Goal: Information Seeking & Learning: Learn about a topic

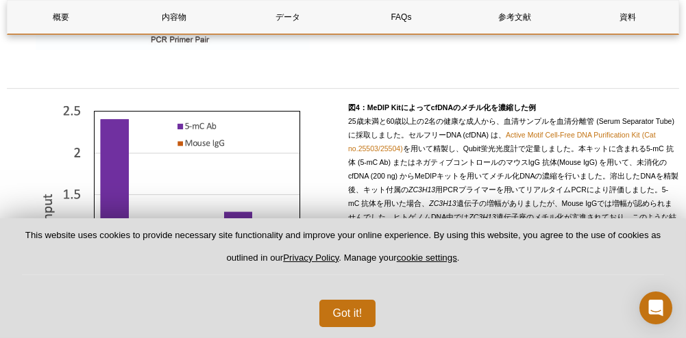
scroll to position [1584, 0]
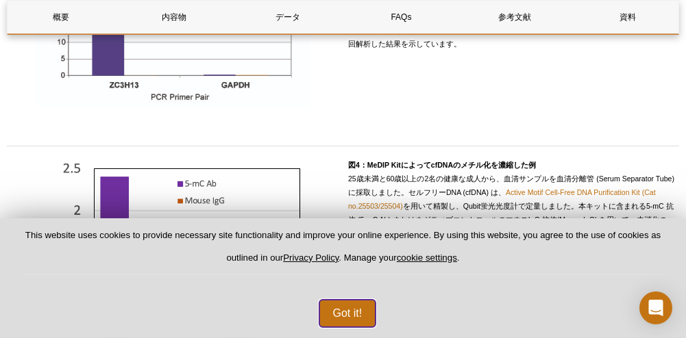
drag, startPoint x: 336, startPoint y: 315, endPoint x: 334, endPoint y: 294, distance: 21.3
click at [337, 315] on button "Got it!" at bounding box center [347, 313] width 57 height 27
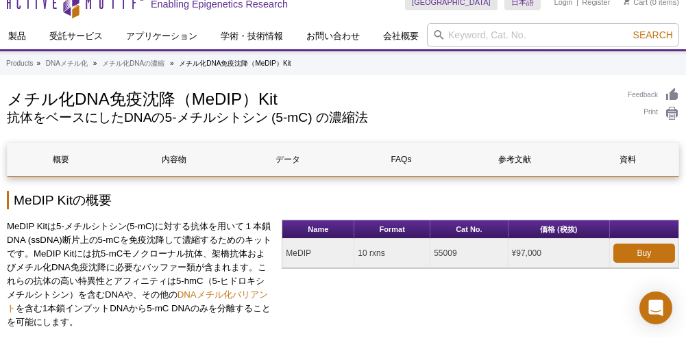
scroll to position [0, 0]
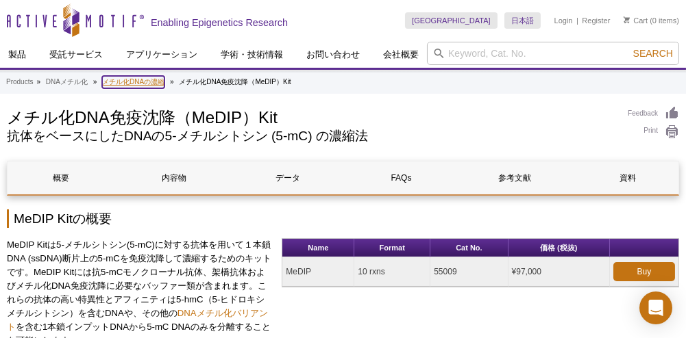
click at [140, 80] on link "メチル化DNAの濃縮" at bounding box center [133, 82] width 62 height 12
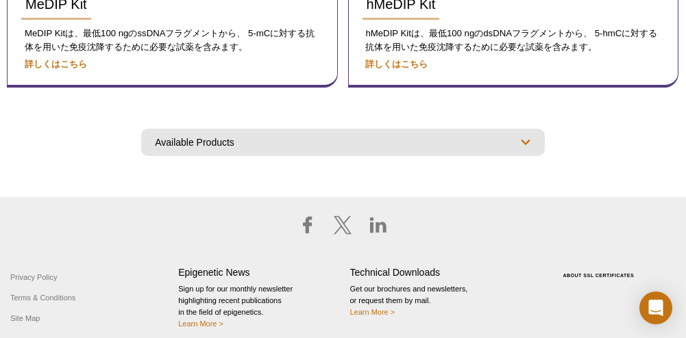
scroll to position [296, 0]
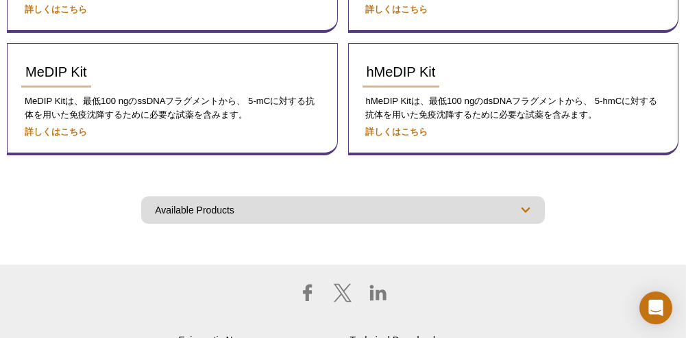
click at [445, 210] on select "Available Products MethylCollector™ MBD Capture Kit メチル化DNA免疫沈降（MeDIP）Kit DNAメチ…" at bounding box center [342, 210] width 403 height 27
click at [92, 194] on div "AVAILABLE PRODUCTS MethylCollector™ MBD Capture Kit メチル化DNA免疫沈降（MeDIP）Kit DNAメチ…" at bounding box center [343, 203] width 672 height 41
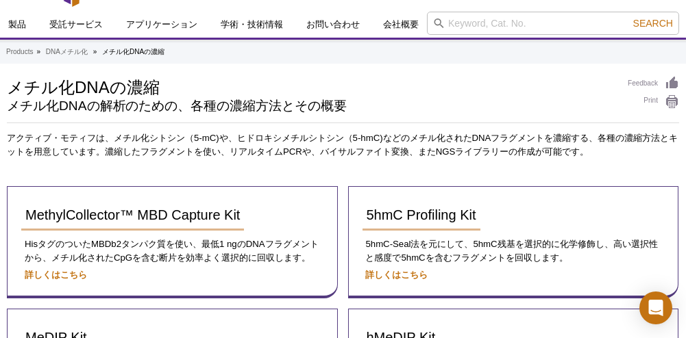
scroll to position [0, 0]
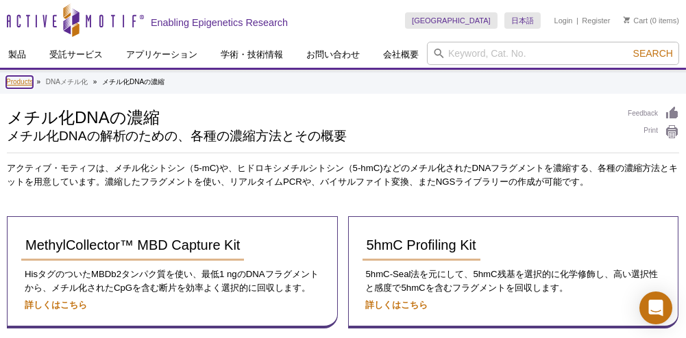
click at [28, 82] on link "Products" at bounding box center [19, 82] width 27 height 12
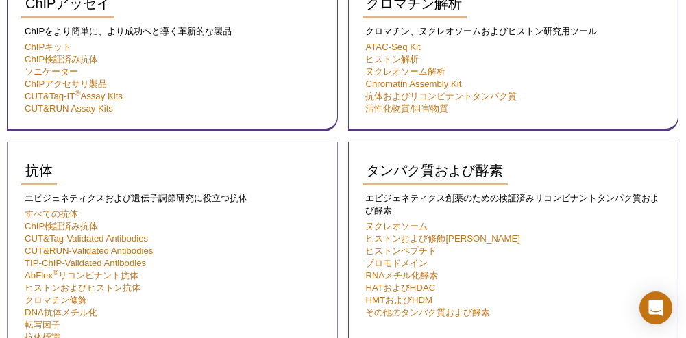
scroll to position [411, 0]
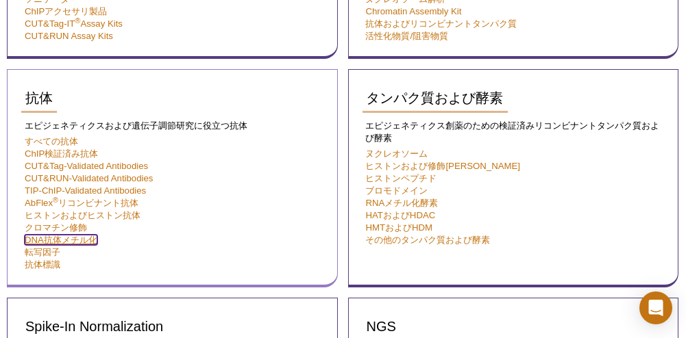
click at [73, 241] on link "DNA抗体メチル化" at bounding box center [61, 240] width 73 height 10
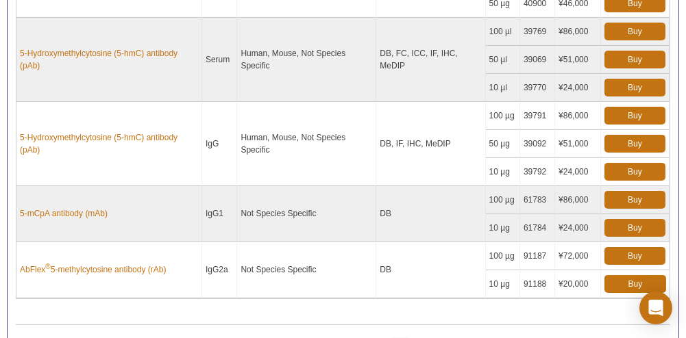
scroll to position [1027, 0]
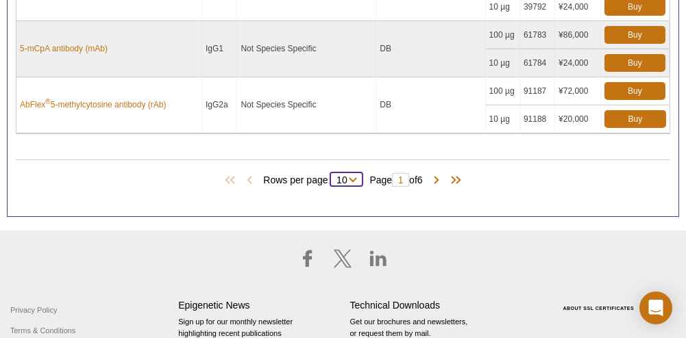
click at [347, 177] on select "10 25 50 All" at bounding box center [341, 183] width 23 height 12
select select "57"
click at [333, 177] on select "10 25 50 All" at bounding box center [341, 183] width 23 height 12
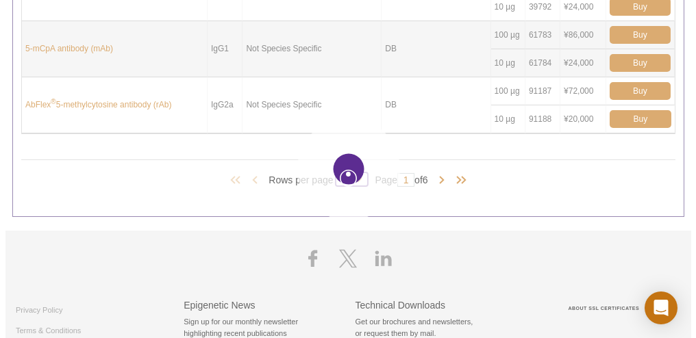
scroll to position [1015, 0]
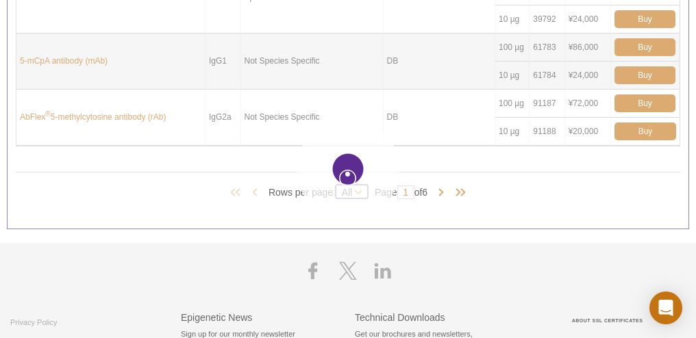
select select "57"
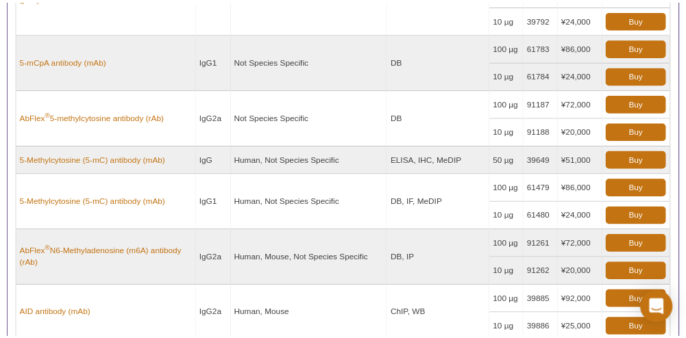
scroll to position [1027, 0]
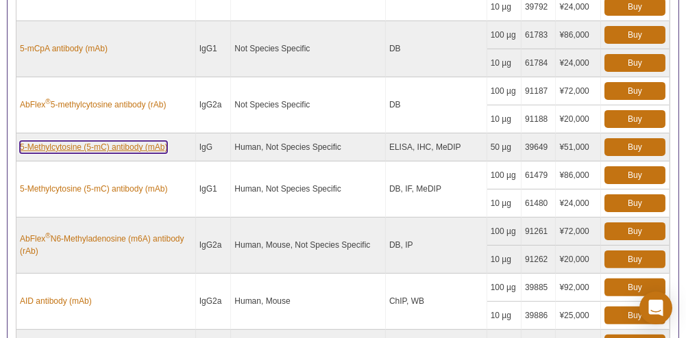
click at [147, 141] on link "5-Methylcytosine (5-mC) antibody (mAb)" at bounding box center [93, 147] width 147 height 12
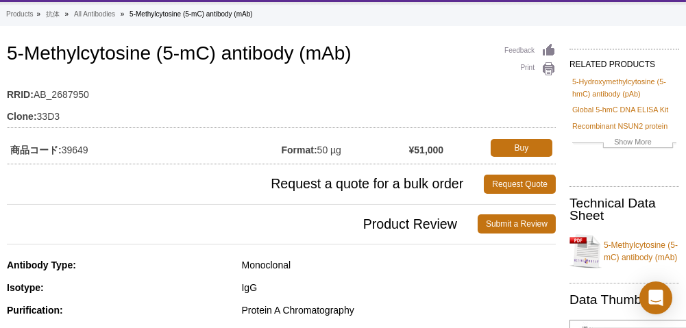
scroll to position [68, 0]
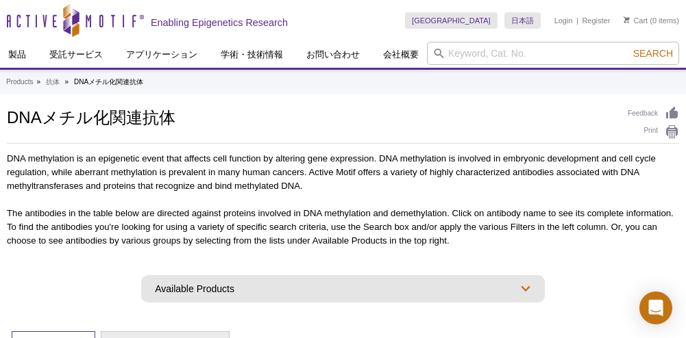
select select "57"
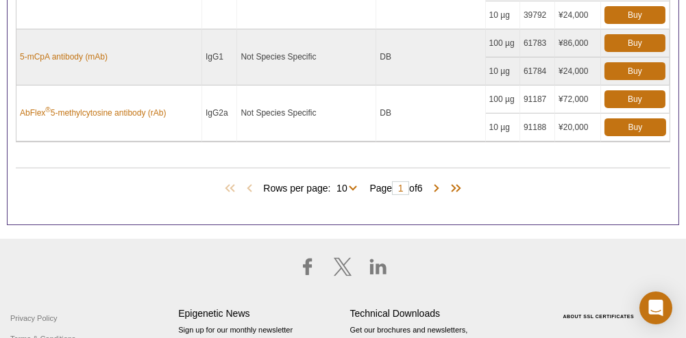
scroll to position [1027, 0]
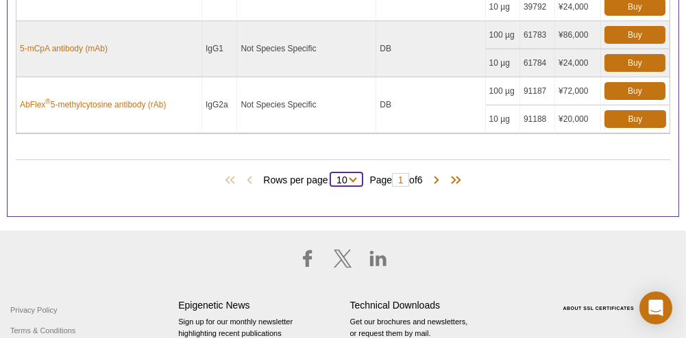
click at [347, 177] on select "10 25 50 All" at bounding box center [341, 183] width 23 height 12
click at [330, 177] on select "10 25 50 All" at bounding box center [341, 183] width 23 height 12
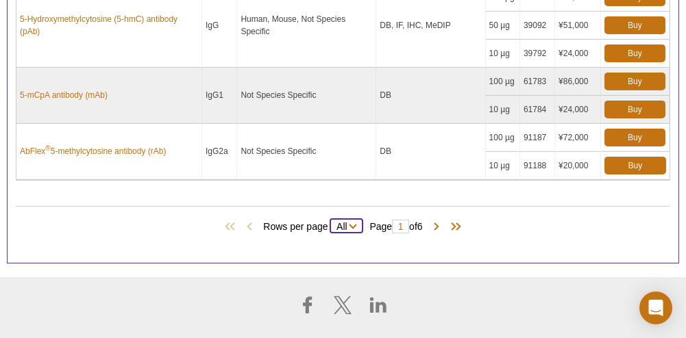
scroll to position [1051, 0]
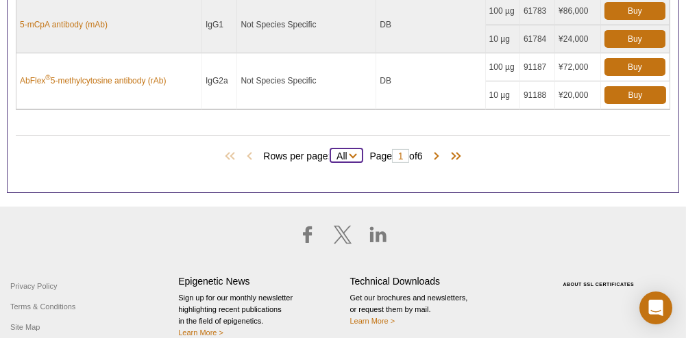
click at [343, 153] on select "10 25 50 All" at bounding box center [341, 159] width 23 height 12
click at [330, 153] on select "10 25 50 All" at bounding box center [341, 159] width 23 height 12
click at [349, 153] on select "10 25 50 All" at bounding box center [341, 159] width 23 height 12
select select "10"
click at [333, 153] on select "10 25 50 All" at bounding box center [341, 159] width 23 height 12
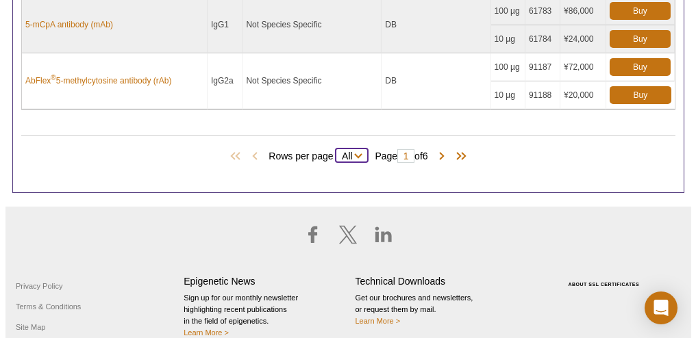
scroll to position [1039, 0]
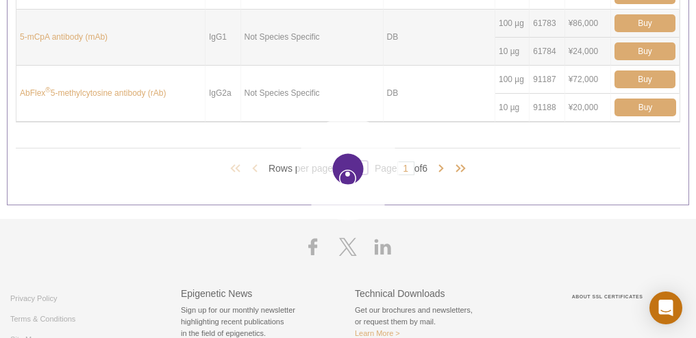
select select "10"
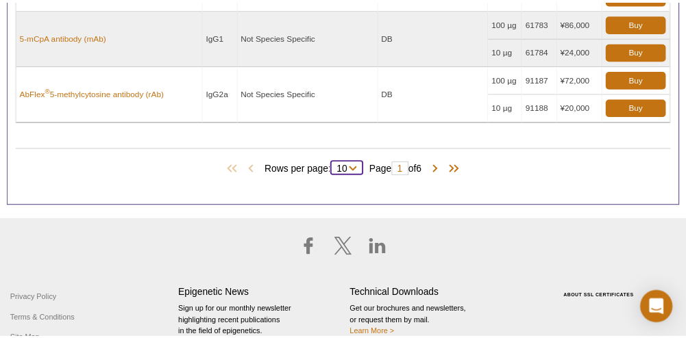
scroll to position [1051, 0]
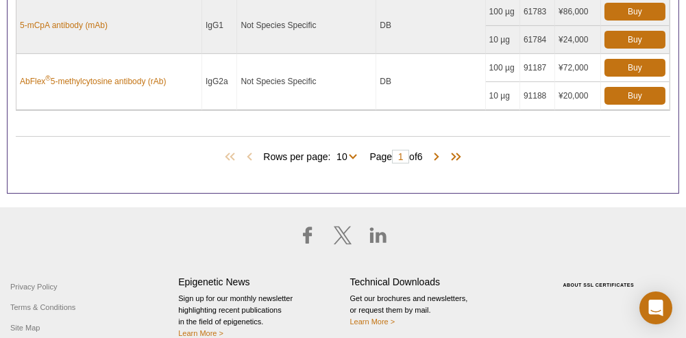
click at [357, 149] on span "Rows per page: 10 25 50 All 10" at bounding box center [312, 156] width 99 height 14
drag, startPoint x: 347, startPoint y: 145, endPoint x: 345, endPoint y: 154, distance: 9.7
click at [347, 153] on select "10 25 50 All" at bounding box center [341, 159] width 23 height 12
select select "57"
click at [333, 153] on select "10 25 50 All" at bounding box center [341, 159] width 23 height 12
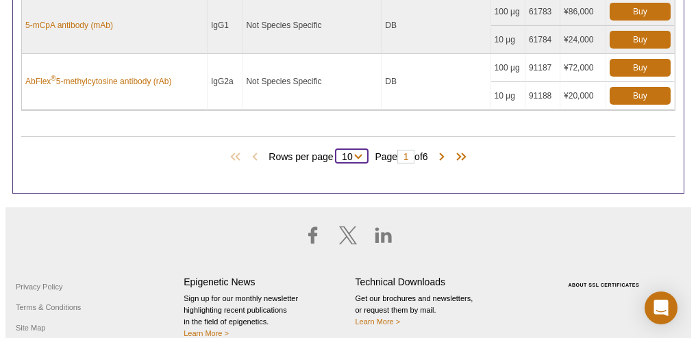
scroll to position [1038, 0]
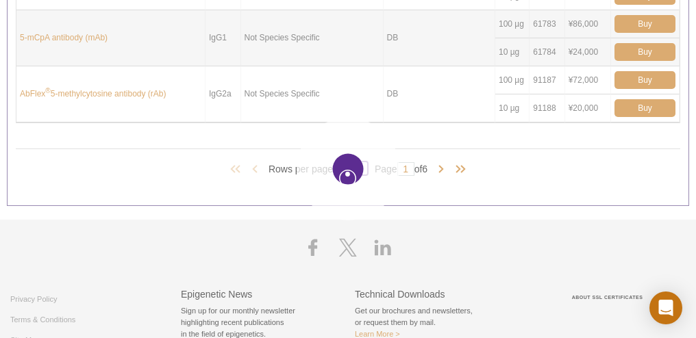
select select "57"
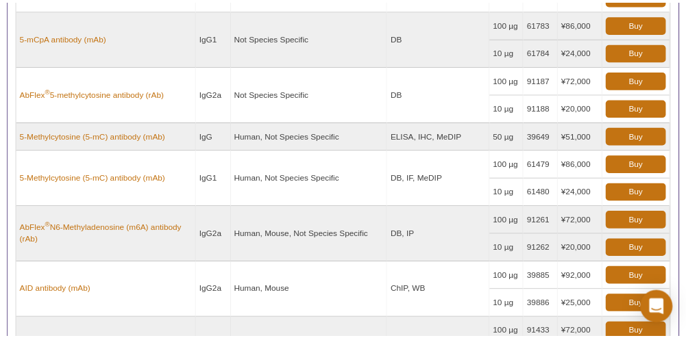
scroll to position [1051, 0]
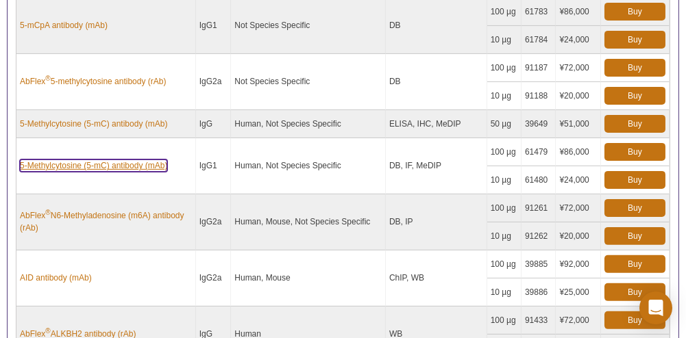
click at [139, 160] on link "5-Methylcytosine (5-mC) antibody (mAb)" at bounding box center [93, 166] width 147 height 12
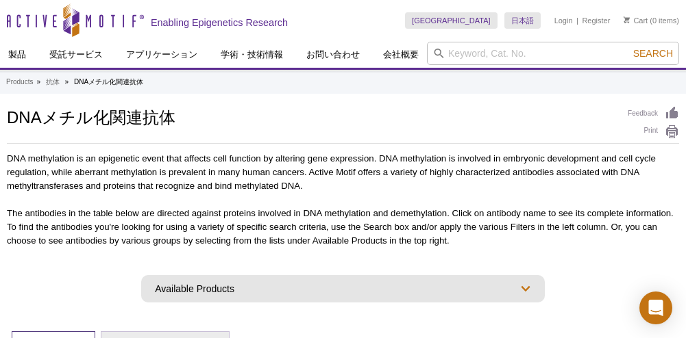
select select "57"
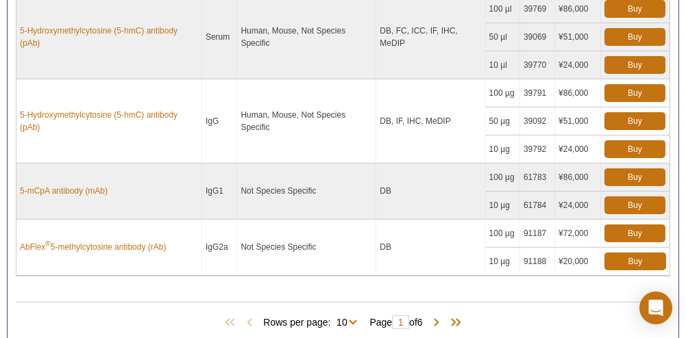
scroll to position [1051, 0]
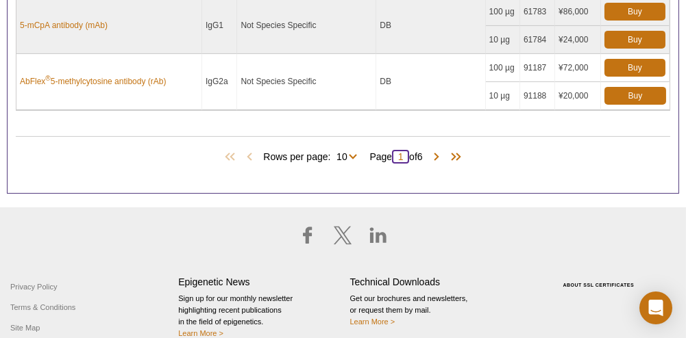
click at [399, 150] on input "1" at bounding box center [400, 157] width 17 height 14
click at [347, 153] on select "10 25 50 All" at bounding box center [341, 159] width 23 height 12
click at [330, 153] on select "10 25 50 All" at bounding box center [341, 159] width 23 height 12
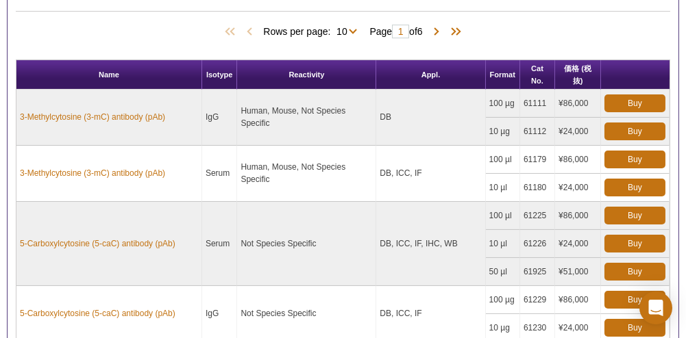
scroll to position [411, 0]
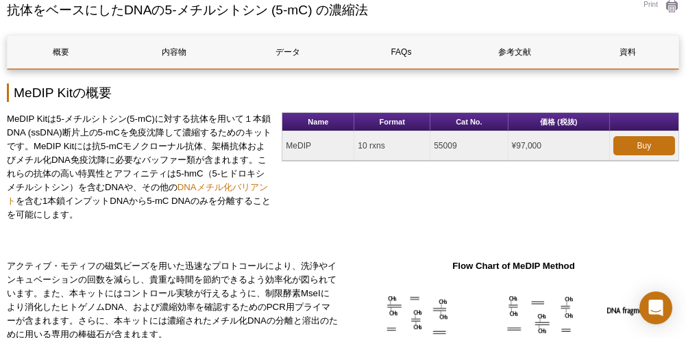
scroll to position [137, 0]
